Goal: Check status: Check status

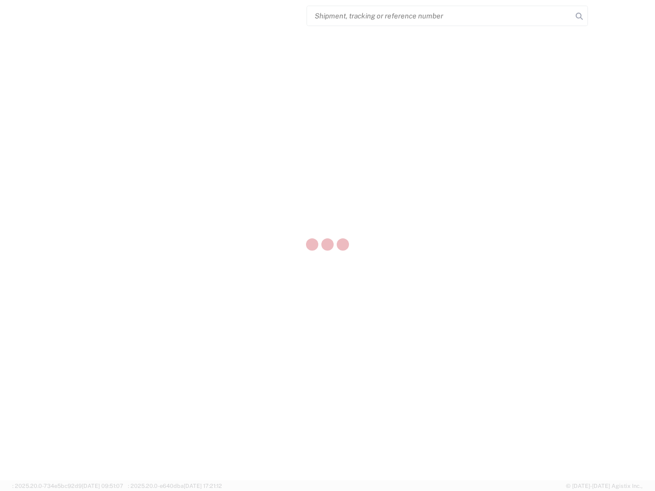
select select "US"
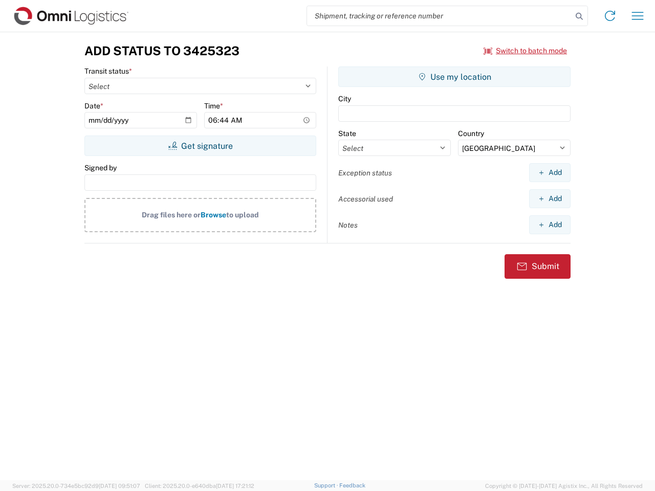
click at [440, 16] on input "search" at bounding box center [439, 15] width 265 height 19
click at [579, 16] on icon at bounding box center [579, 16] width 14 height 14
click at [610, 16] on icon at bounding box center [610, 16] width 16 height 16
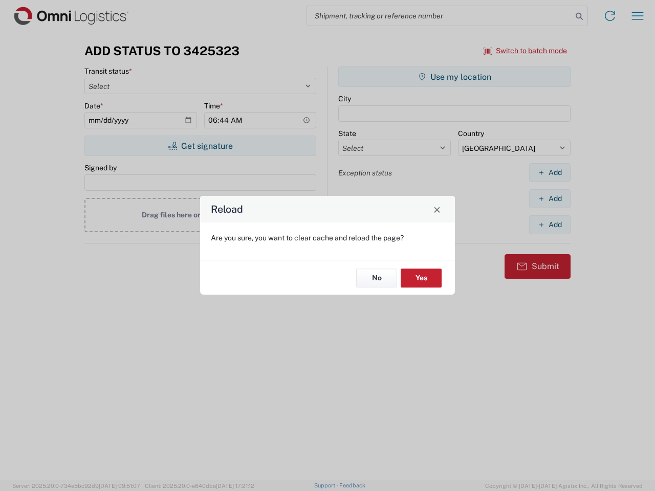
click at [638, 16] on div "Reload Are you sure, you want to clear cache and reload the page? No Yes" at bounding box center [327, 245] width 655 height 491
click at [526, 51] on div "Reload Are you sure, you want to clear cache and reload the page? No Yes" at bounding box center [327, 245] width 655 height 491
click at [200, 146] on div "Reload Are you sure, you want to clear cache and reload the page? No Yes" at bounding box center [327, 245] width 655 height 491
click at [454, 77] on div "Reload Are you sure, you want to clear cache and reload the page? No Yes" at bounding box center [327, 245] width 655 height 491
click at [550, 172] on div "Reload Are you sure, you want to clear cache and reload the page? No Yes" at bounding box center [327, 245] width 655 height 491
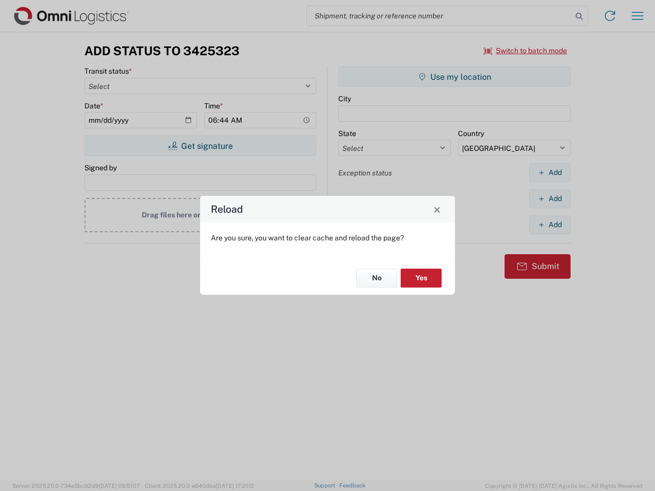
click at [550, 199] on div "Reload Are you sure, you want to clear cache and reload the page? No Yes" at bounding box center [327, 245] width 655 height 491
click at [550, 225] on div "Reload Are you sure, you want to clear cache and reload the page? No Yes" at bounding box center [327, 245] width 655 height 491
